Goal: Find specific page/section: Find specific page/section

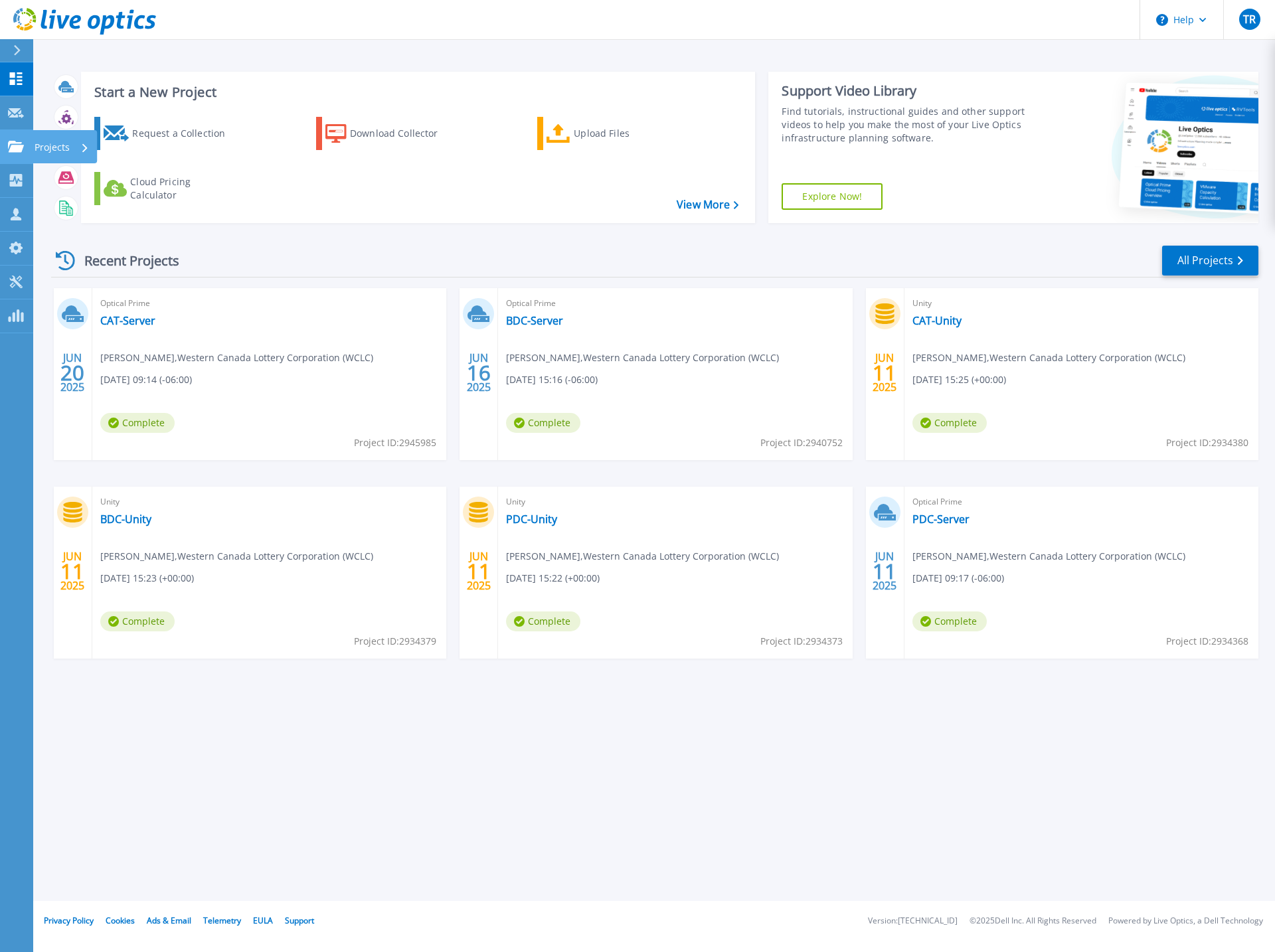
click at [34, 144] on div "Projects" at bounding box center [64, 146] width 64 height 33
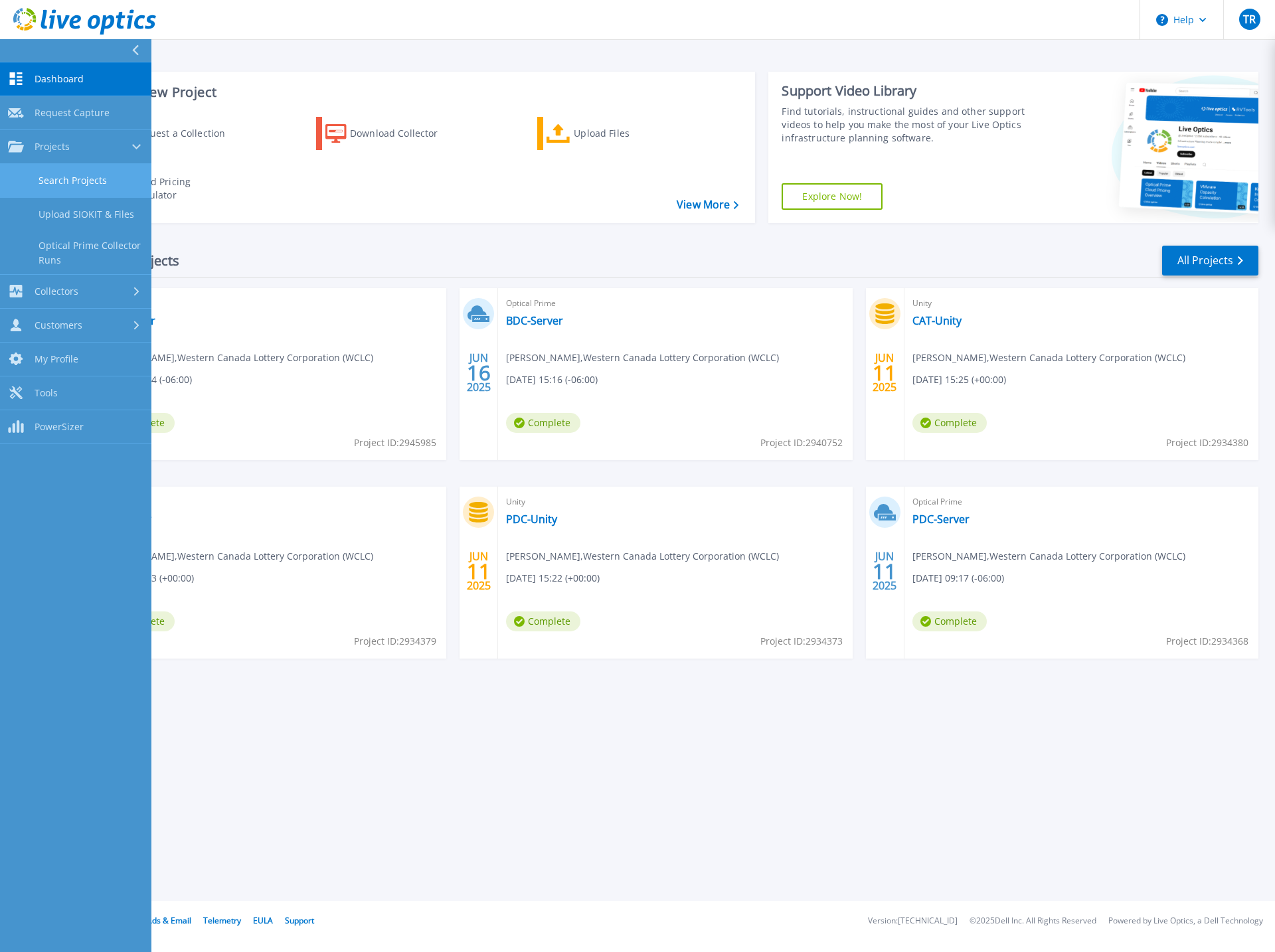
click at [94, 183] on link "Search Projects" at bounding box center [76, 181] width 152 height 34
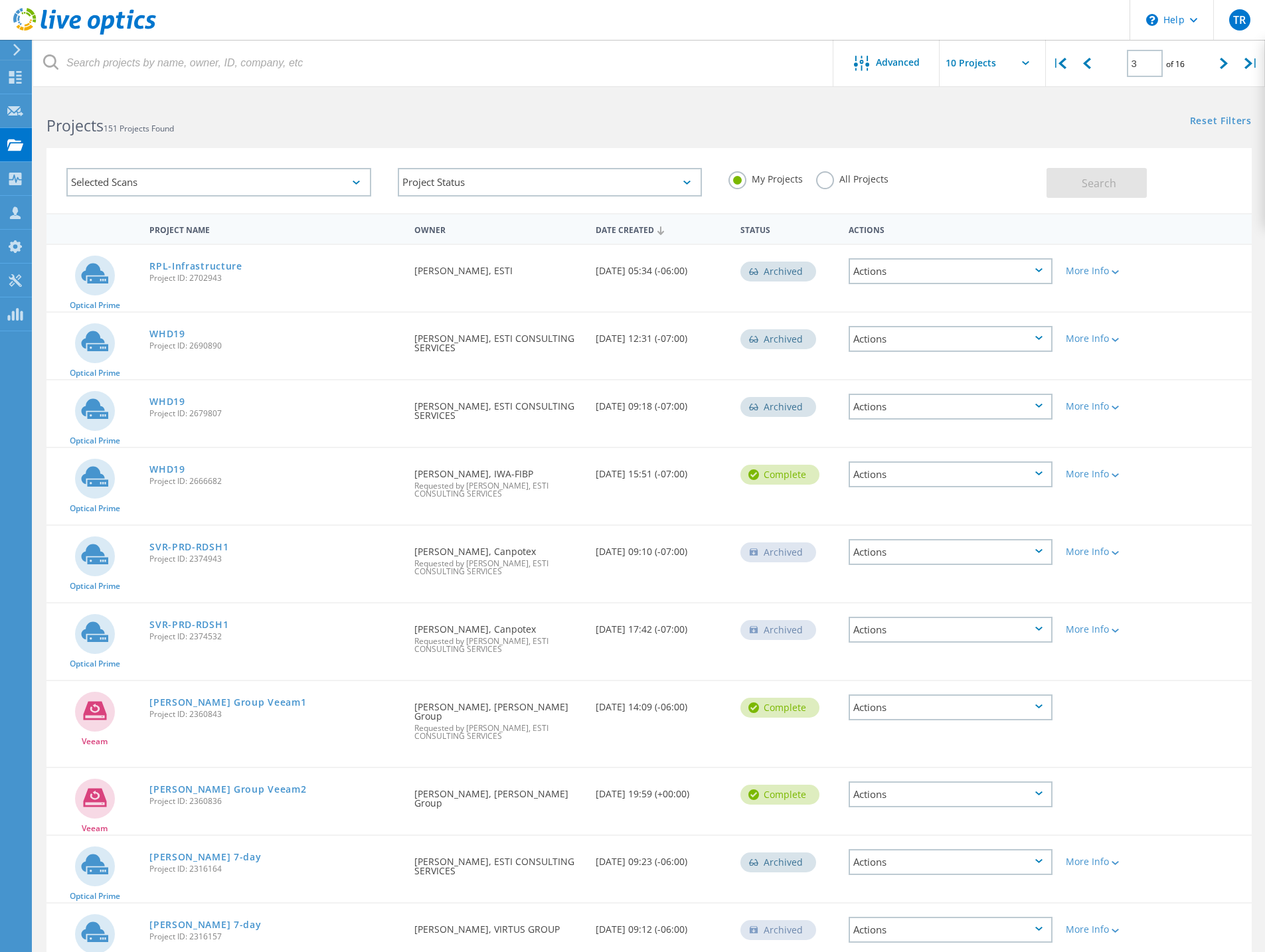
scroll to position [61, 0]
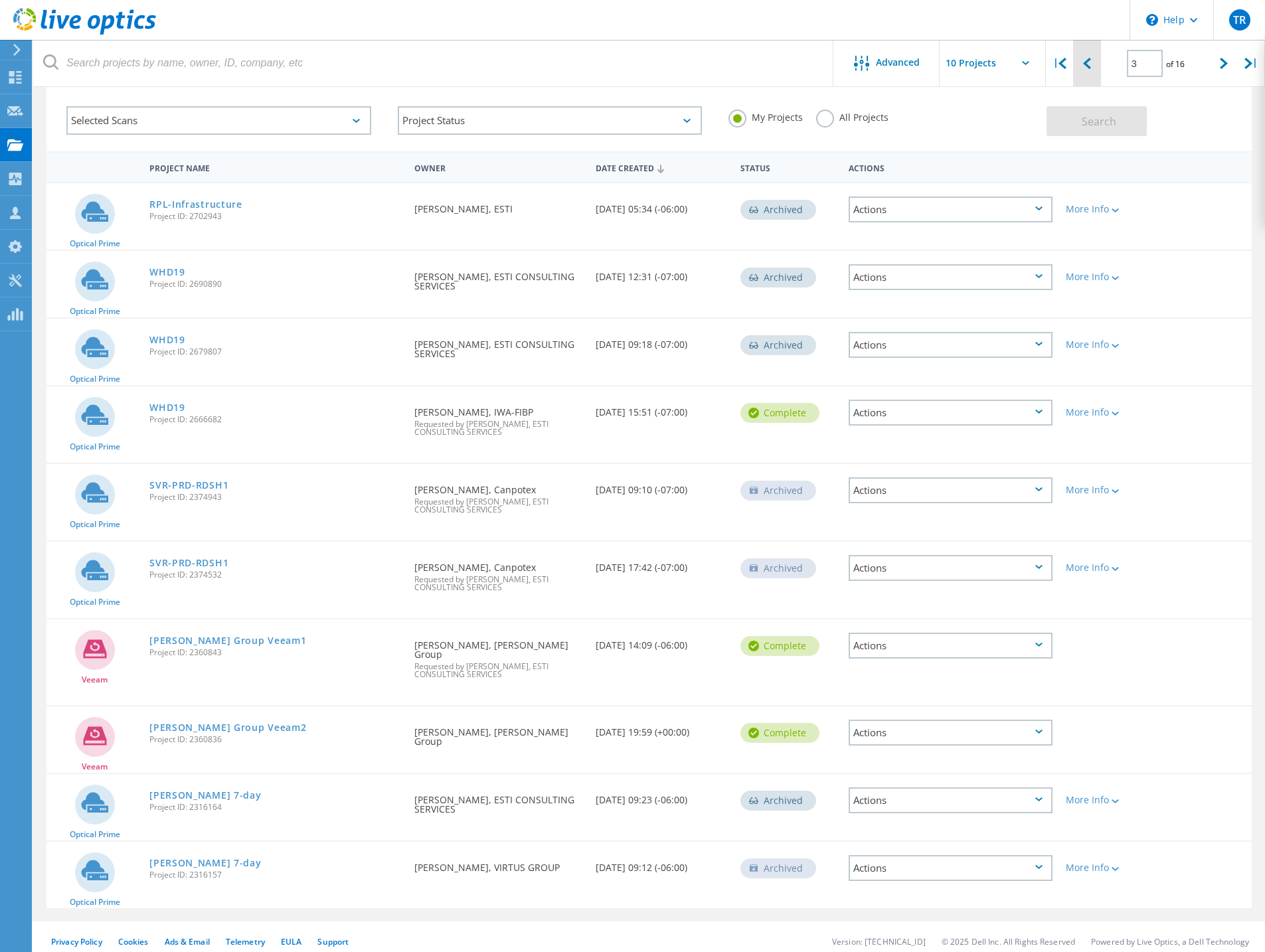
click at [1081, 71] on div at bounding box center [1086, 63] width 27 height 47
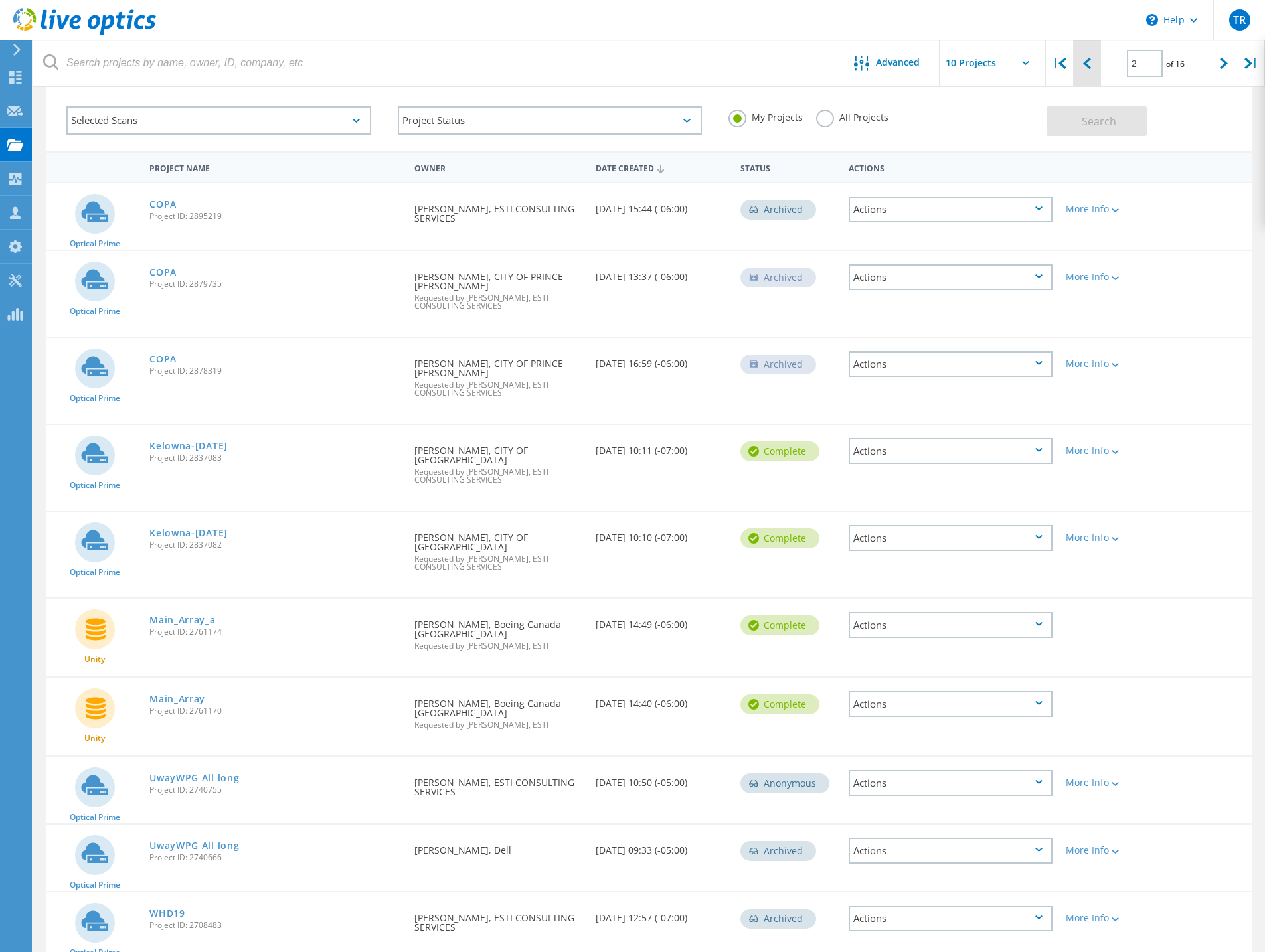
click at [1081, 71] on div at bounding box center [1086, 63] width 27 height 47
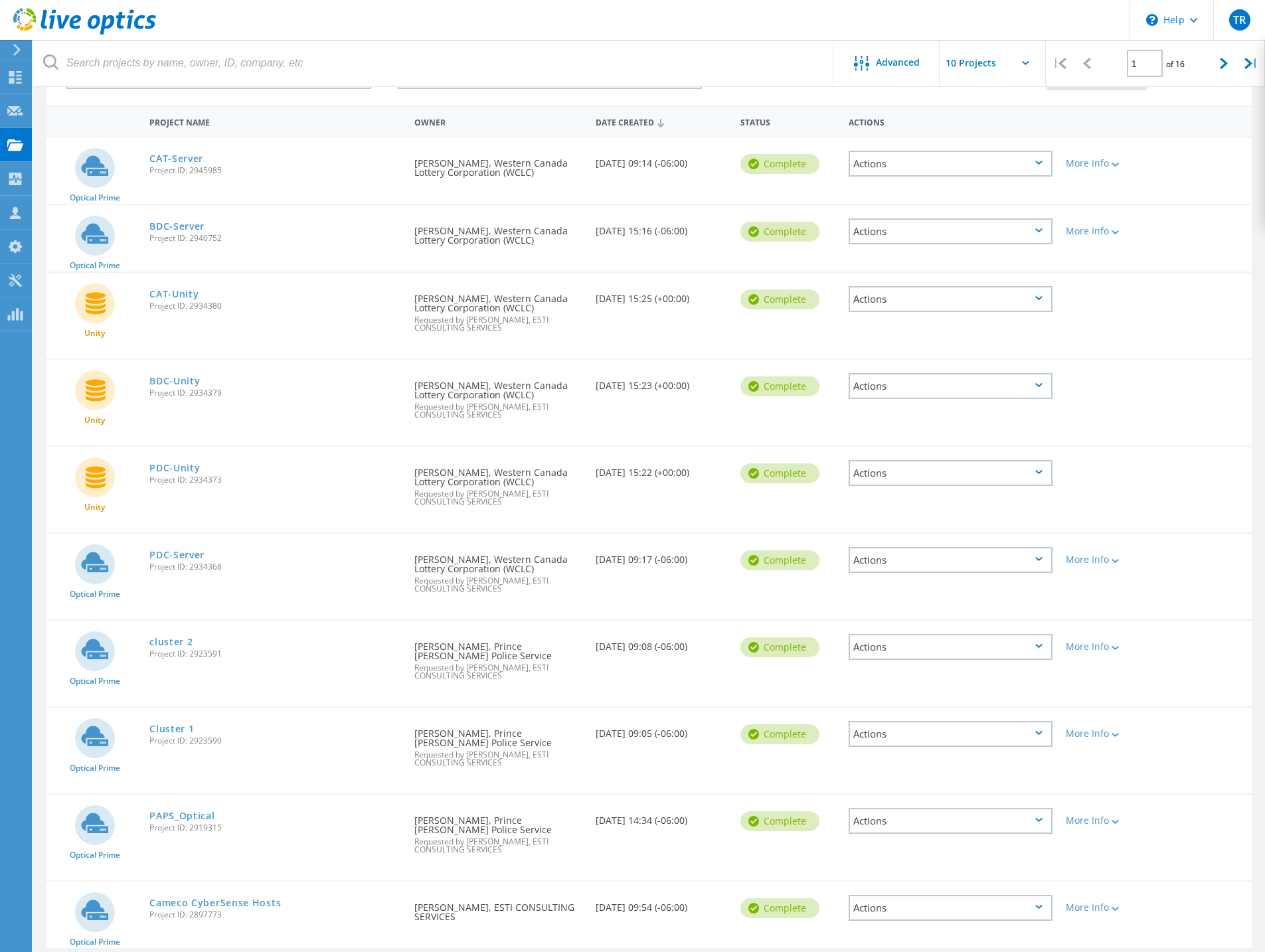
scroll to position [157, 0]
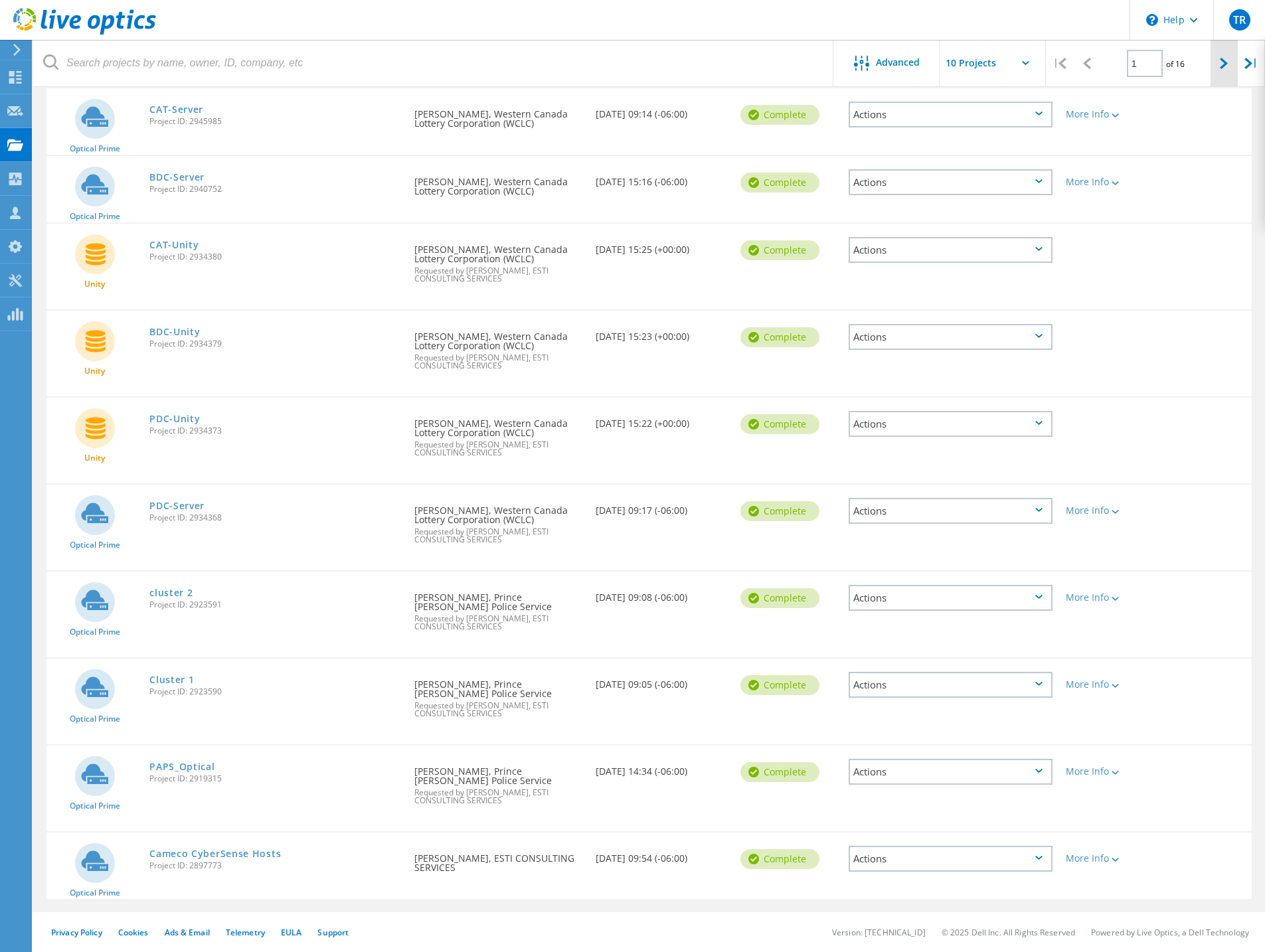
click at [1222, 62] on icon at bounding box center [1223, 63] width 8 height 12
type input "2"
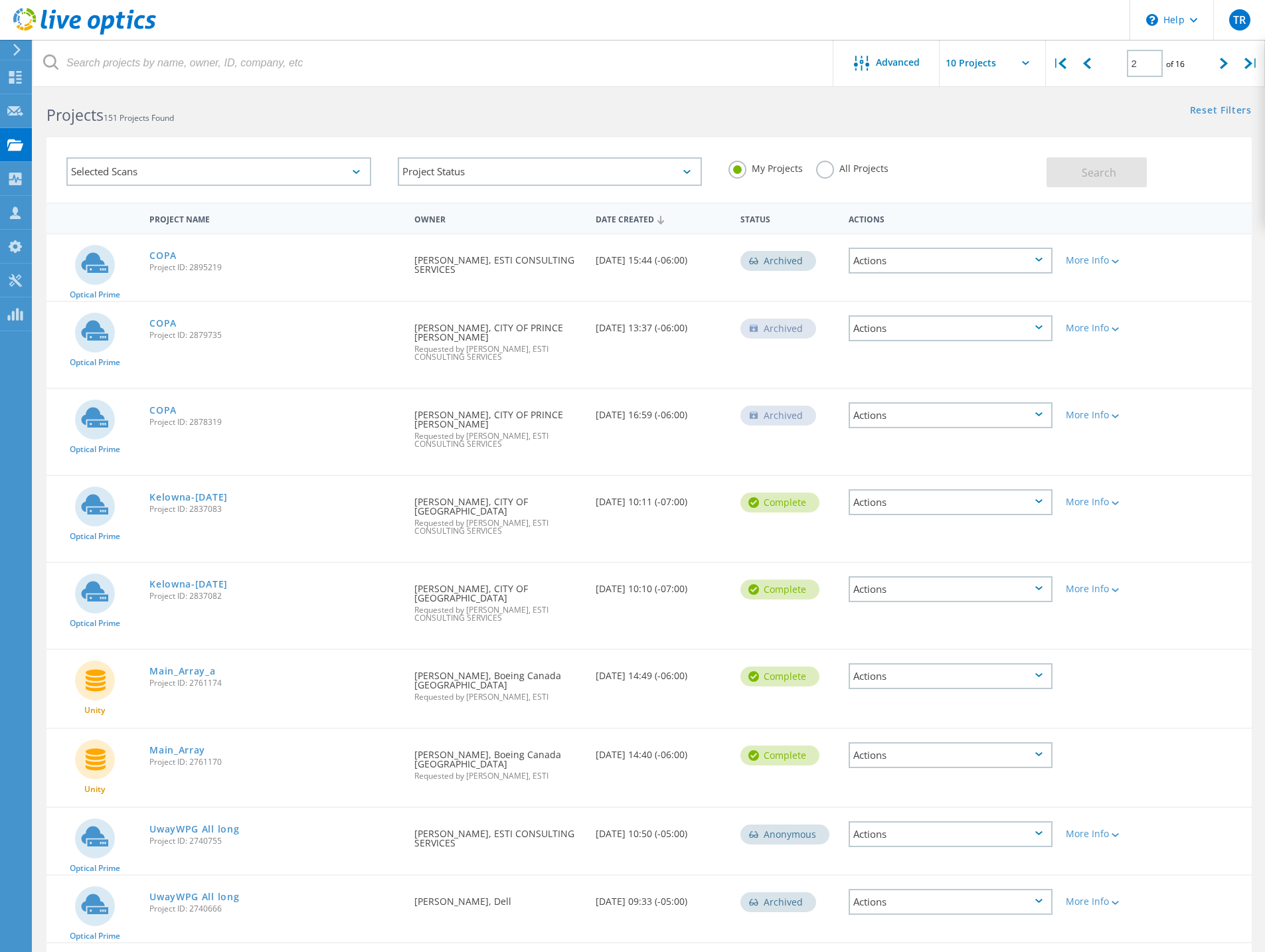
scroll to position [0, 0]
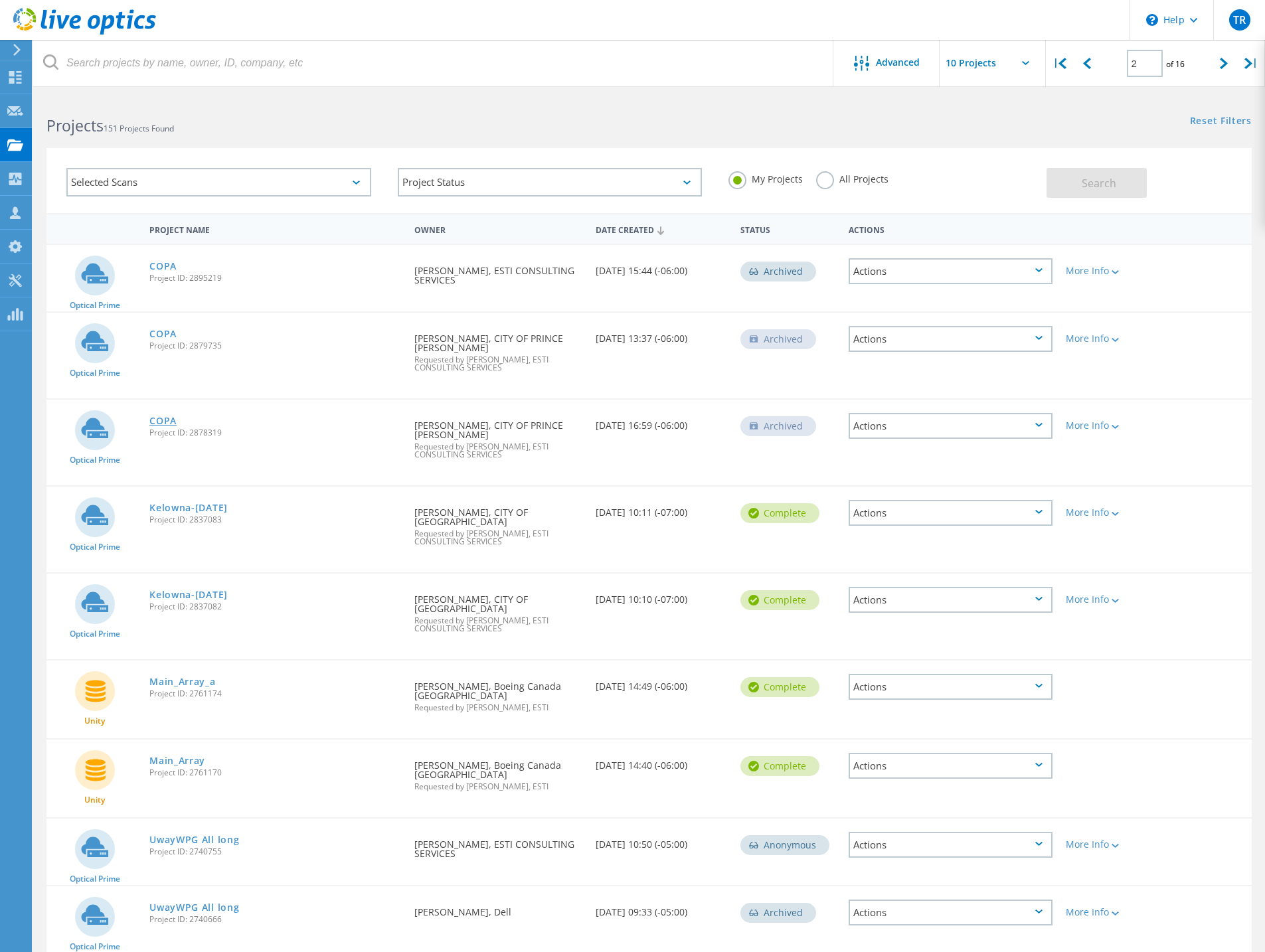
click at [163, 416] on link "COPA" at bounding box center [163, 421] width 27 height 9
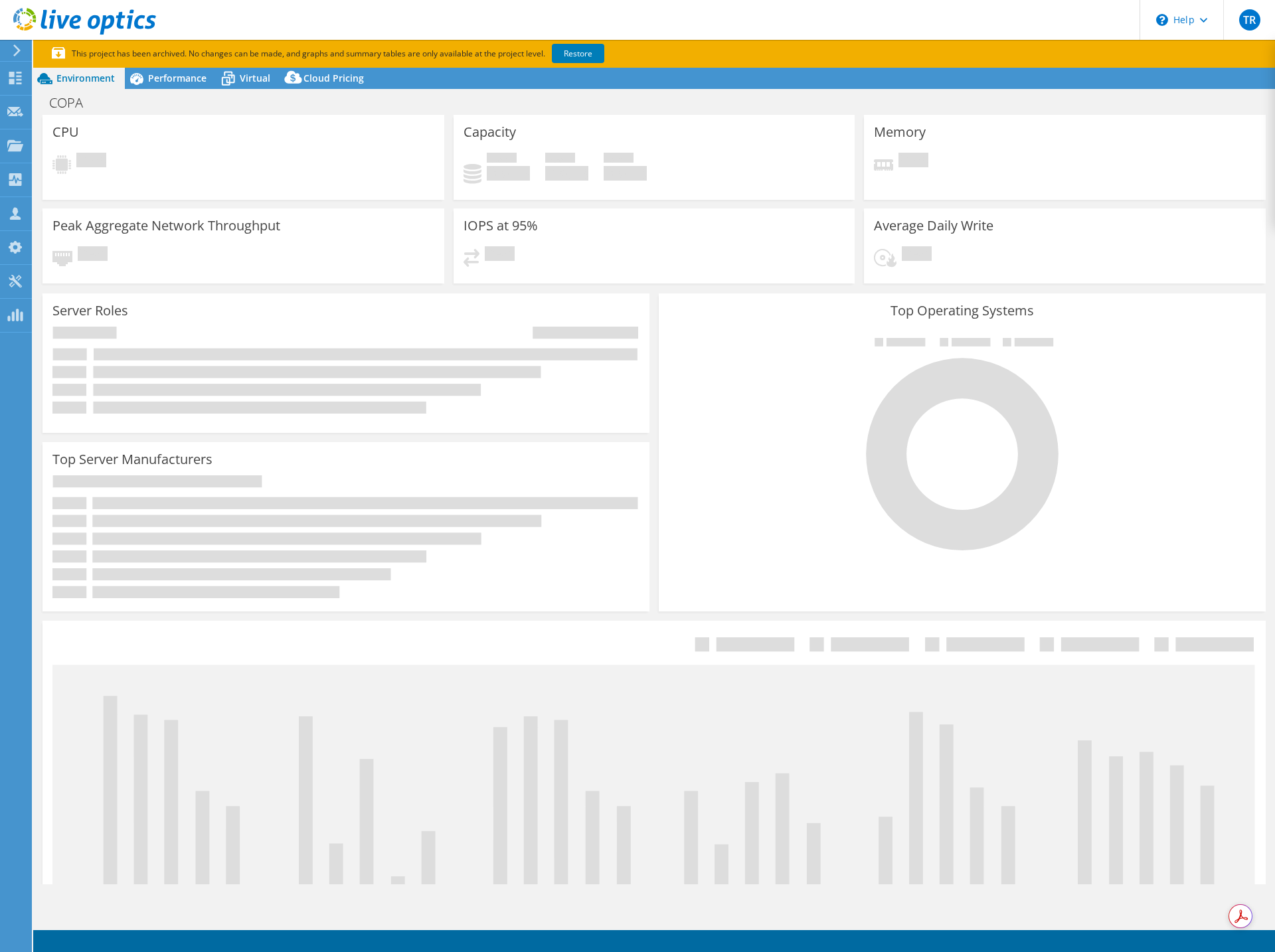
select select "USD"
